Goal: Task Accomplishment & Management: Use online tool/utility

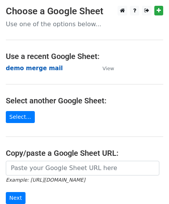
click at [40, 70] on strong "demo merge mail" at bounding box center [34, 68] width 57 height 7
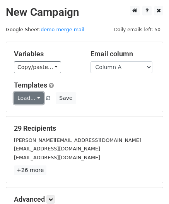
click at [32, 95] on link "Load..." at bounding box center [29, 98] width 30 height 12
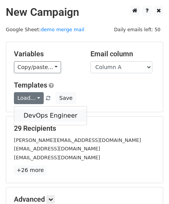
click at [26, 114] on link "DevOps Engineer" at bounding box center [50, 116] width 72 height 12
